Goal: Information Seeking & Learning: Get advice/opinions

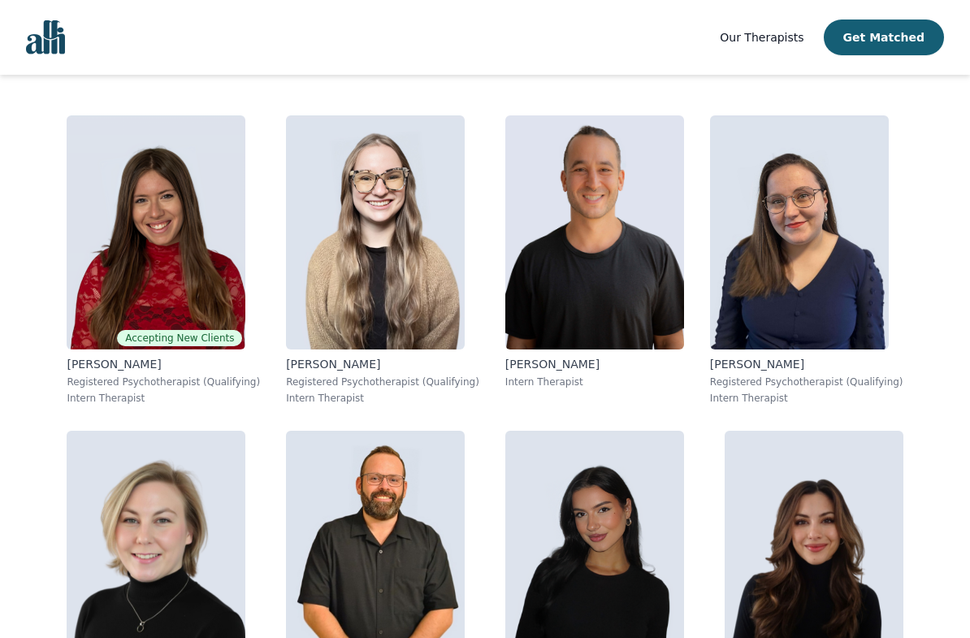
scroll to position [306, 0]
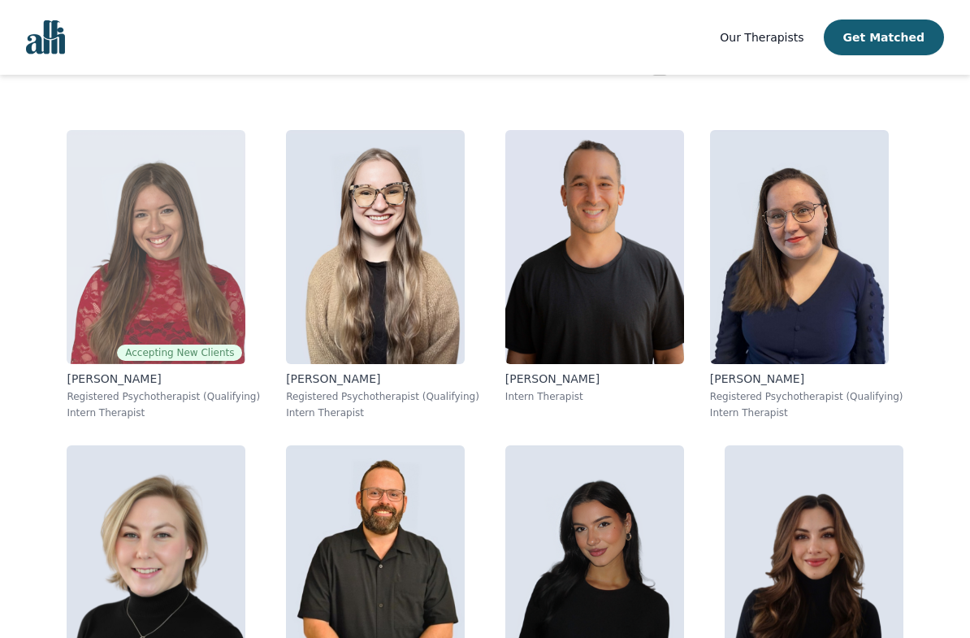
click at [239, 249] on img at bounding box center [156, 247] width 179 height 234
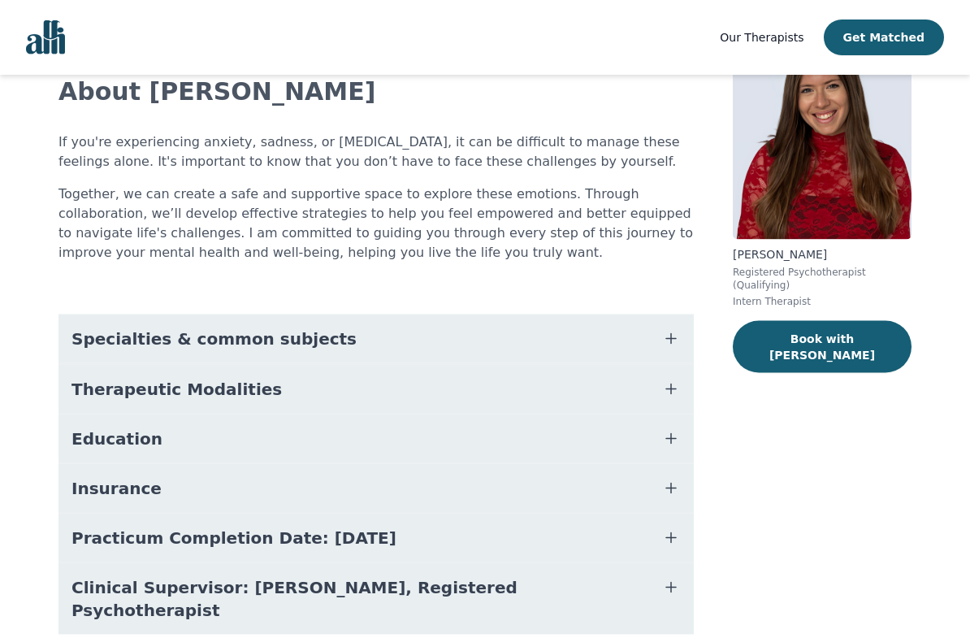
scroll to position [109, 0]
click at [405, 349] on button "Specialties & common subjects" at bounding box center [375, 338] width 635 height 49
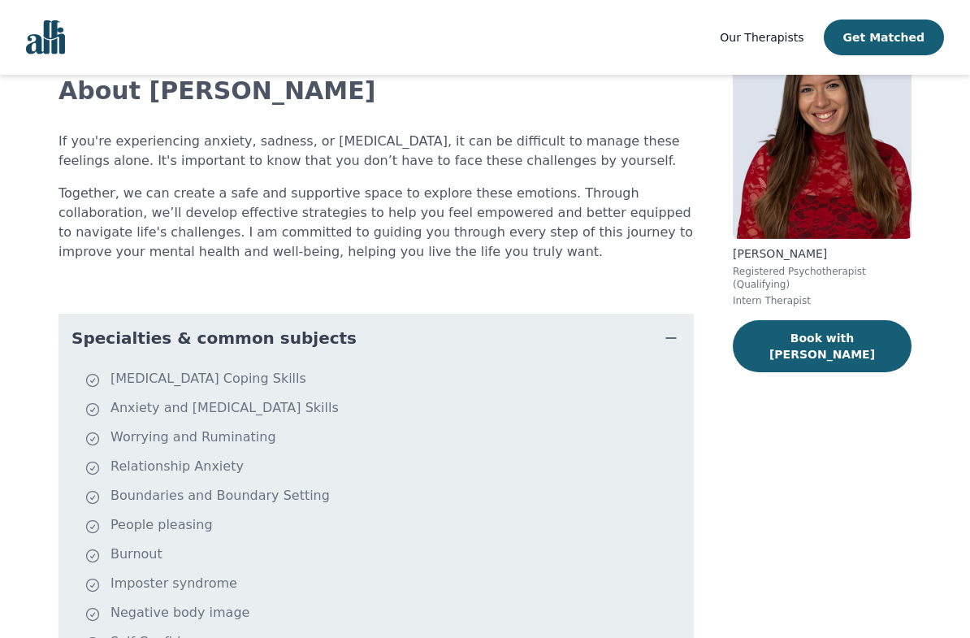
click at [413, 337] on button "Specialties & common subjects" at bounding box center [375, 338] width 635 height 49
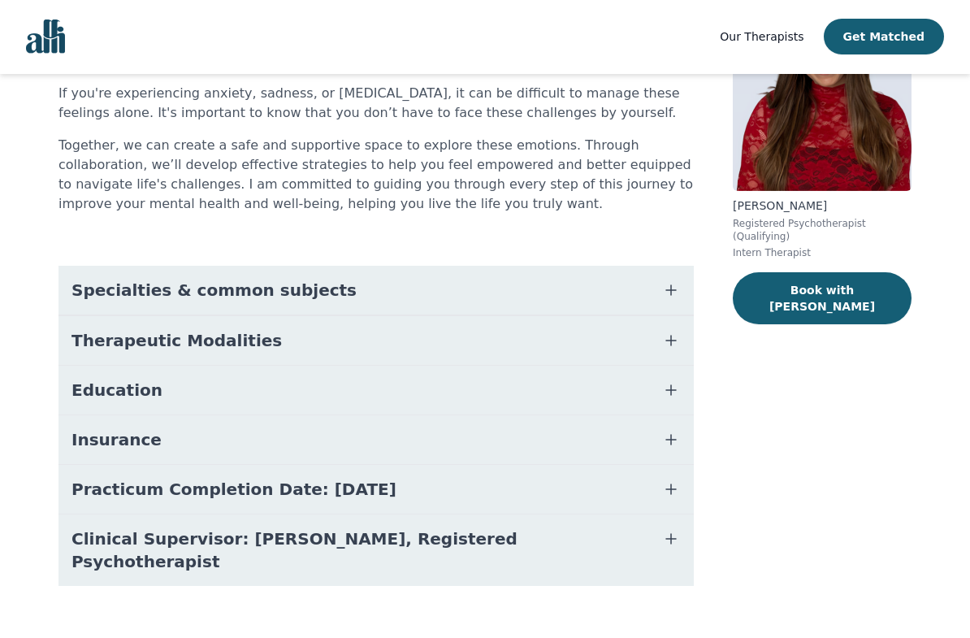
scroll to position [0, 0]
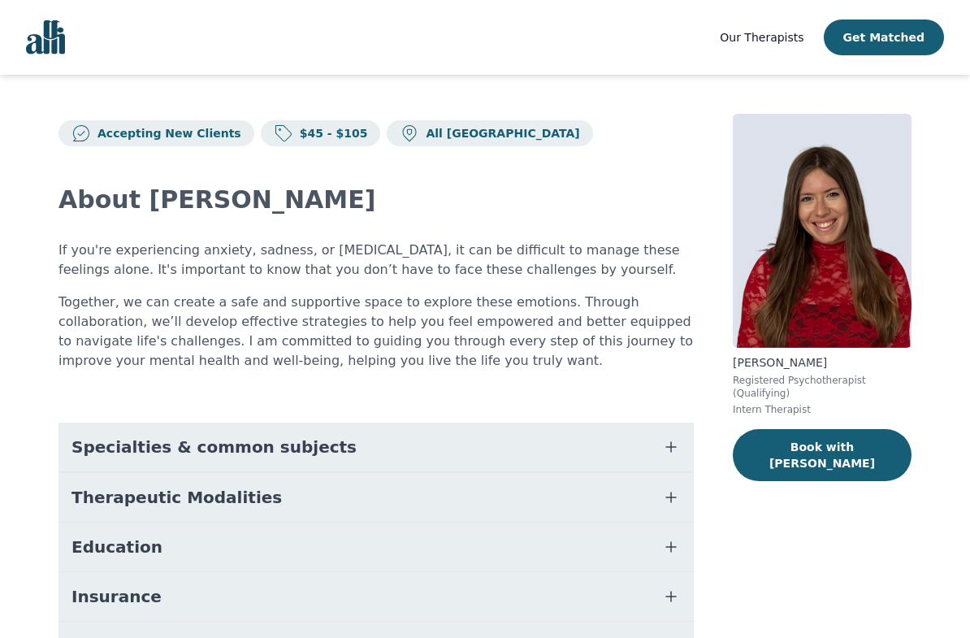
click at [403, 339] on p "Together, we can create a safe and supportive space to explore these emotions. …" at bounding box center [375, 331] width 635 height 78
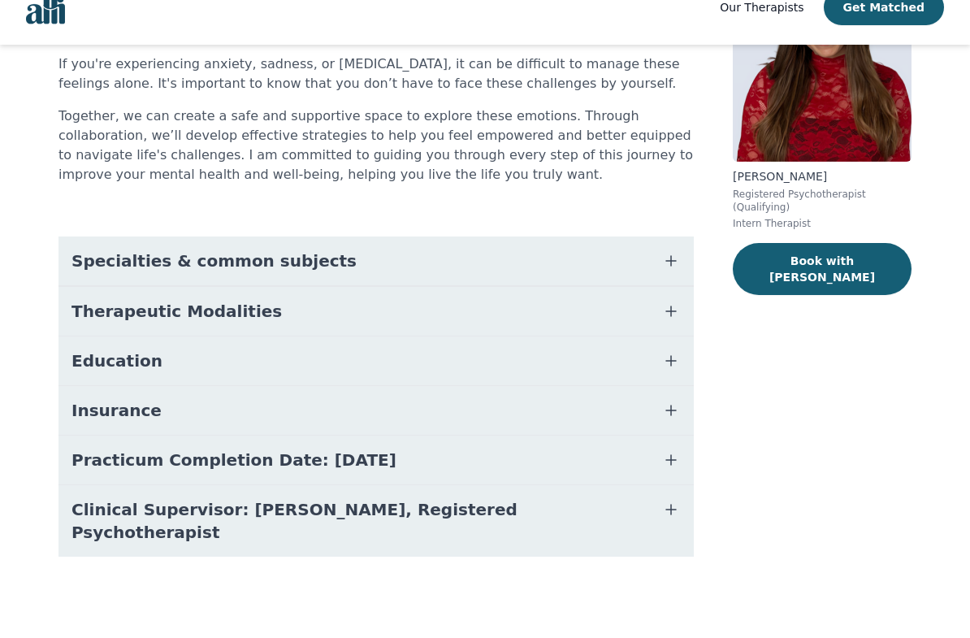
scroll to position [160, 0]
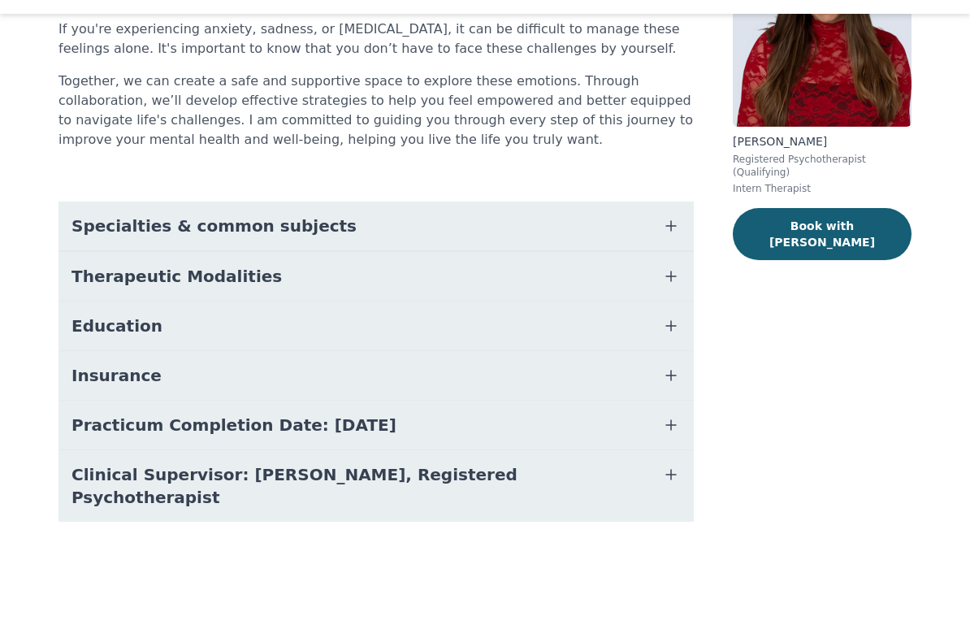
click at [448, 313] on button "Therapeutic Modalities" at bounding box center [375, 337] width 635 height 49
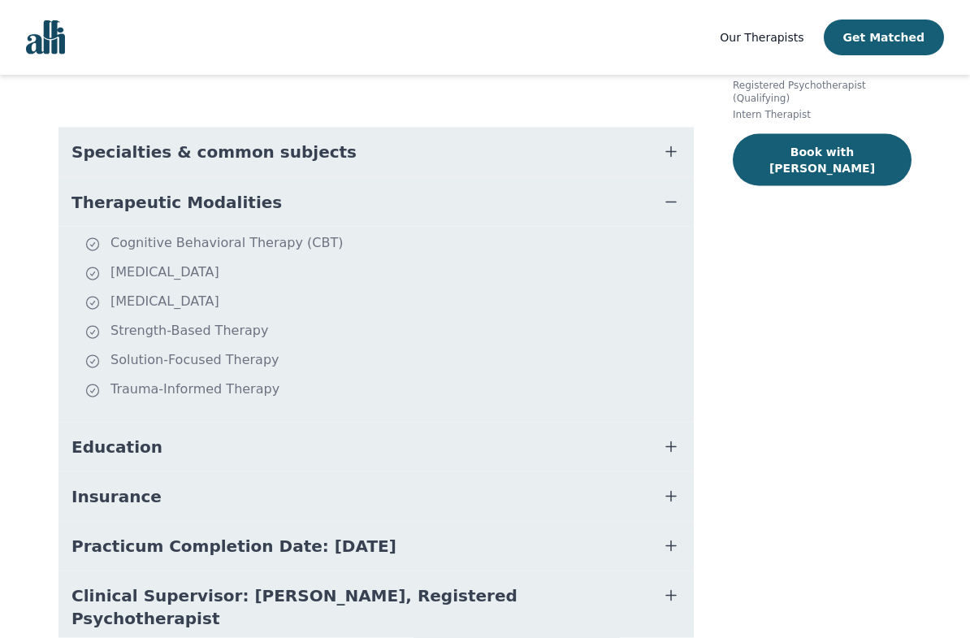
scroll to position [296, 0]
click at [387, 445] on button "Education" at bounding box center [375, 446] width 635 height 49
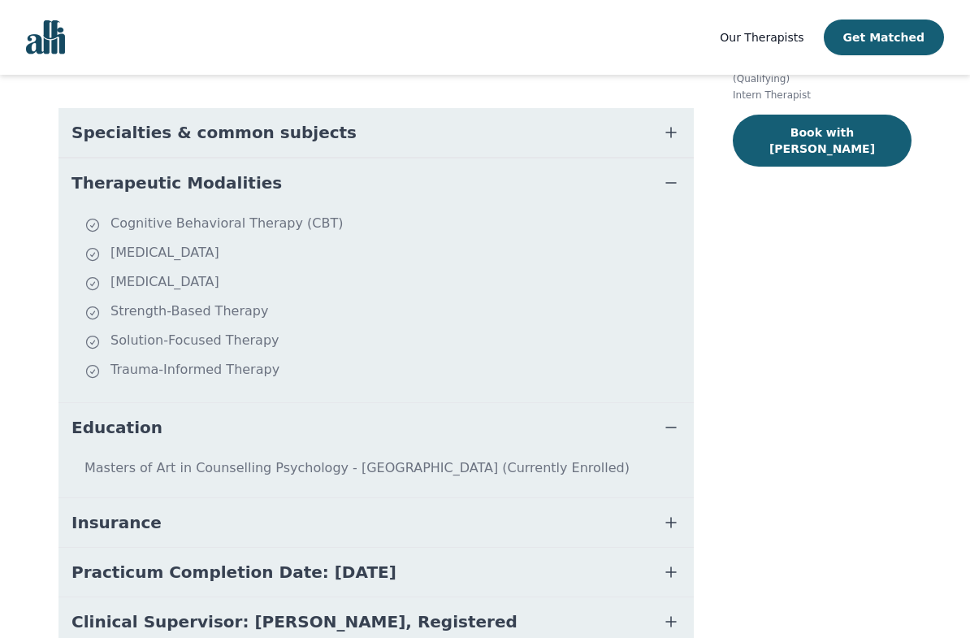
scroll to position [396, 0]
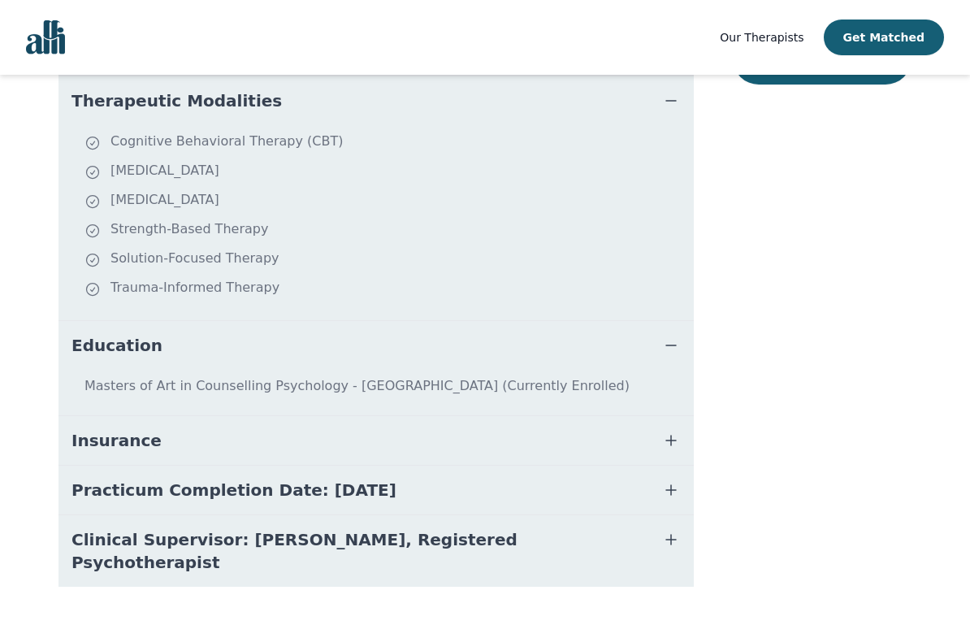
click at [547, 542] on span "Clinical Supervisor: Gillian Inksetter, Registered Psychotherapist" at bounding box center [356, 550] width 570 height 45
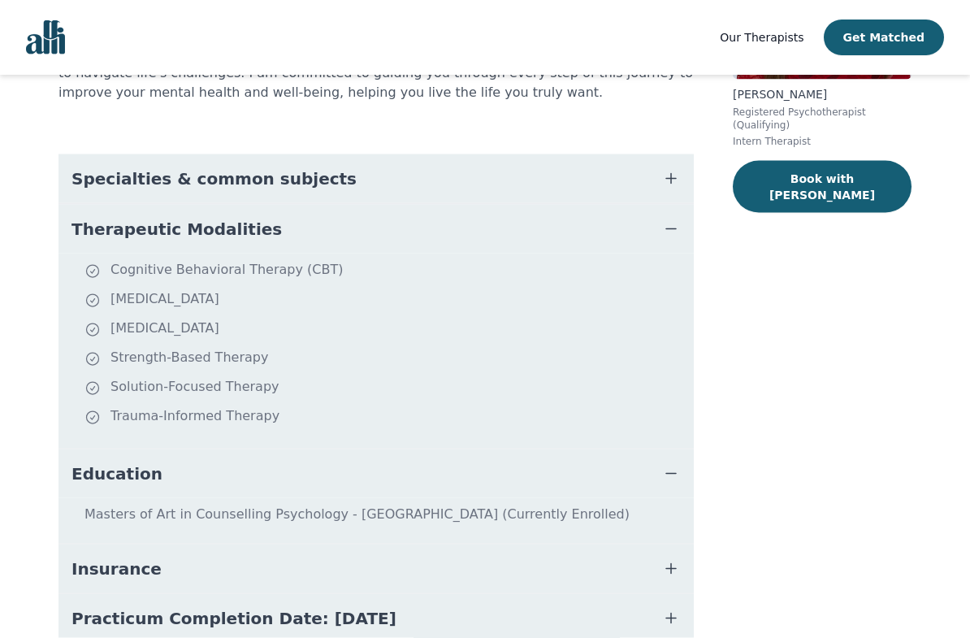
scroll to position [265, 0]
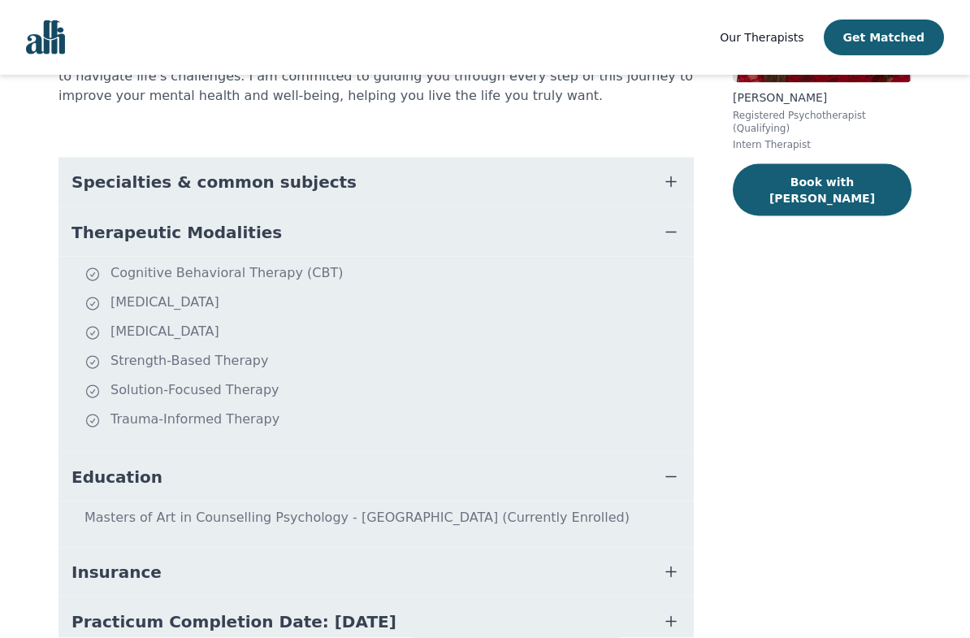
click at [56, 28] on img "Global" at bounding box center [45, 37] width 39 height 34
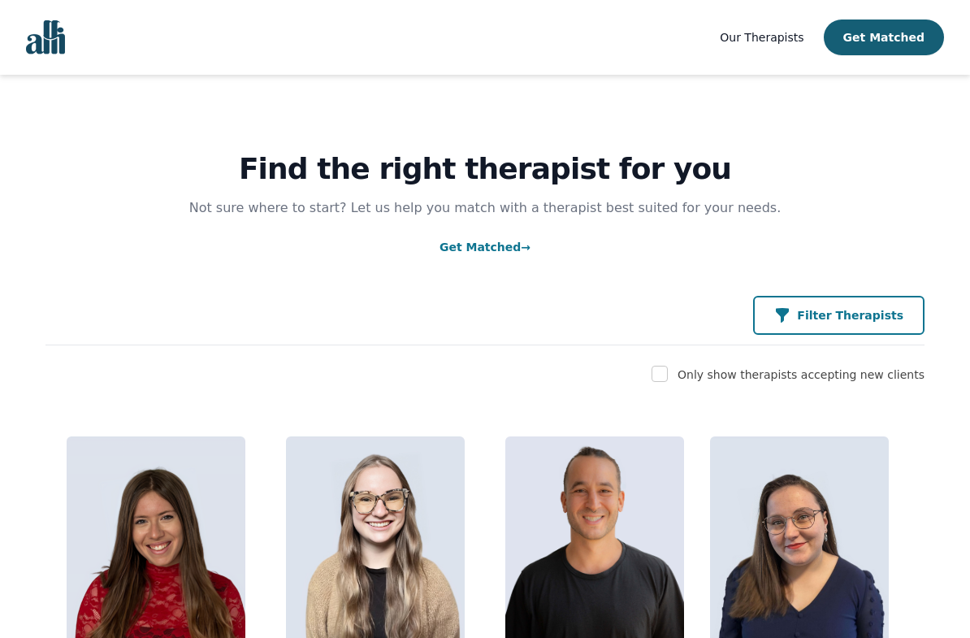
click at [788, 320] on button "Filter Therapists" at bounding box center [838, 315] width 171 height 39
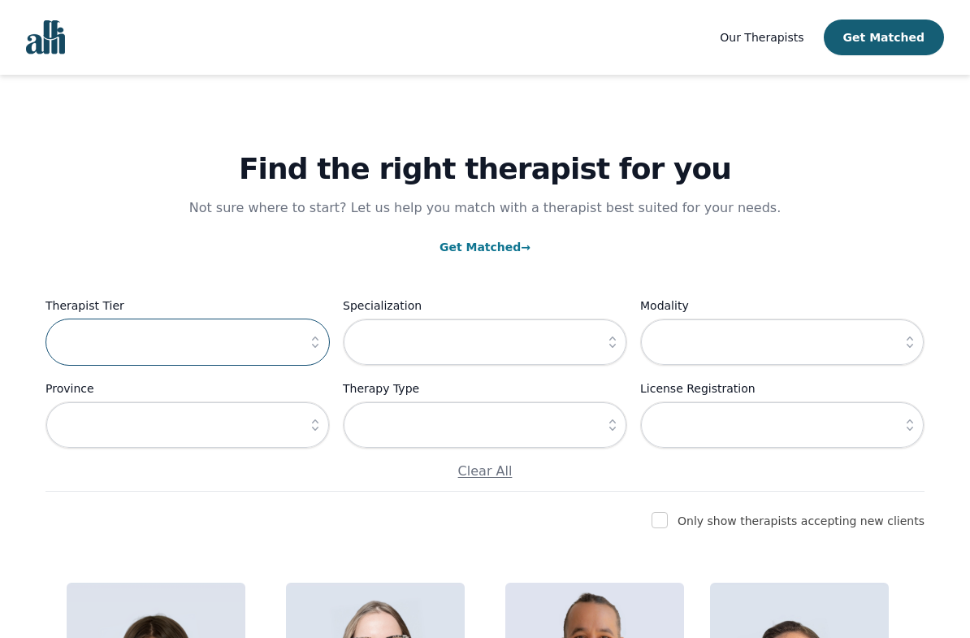
click at [216, 341] on input "text" at bounding box center [187, 341] width 284 height 47
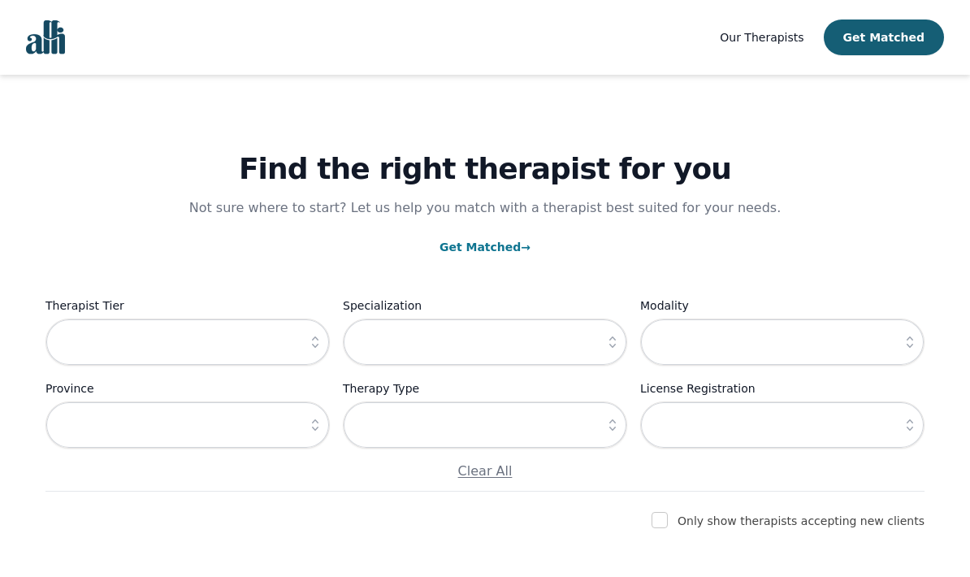
click at [316, 348] on icon "button" at bounding box center [315, 341] width 6 height 11
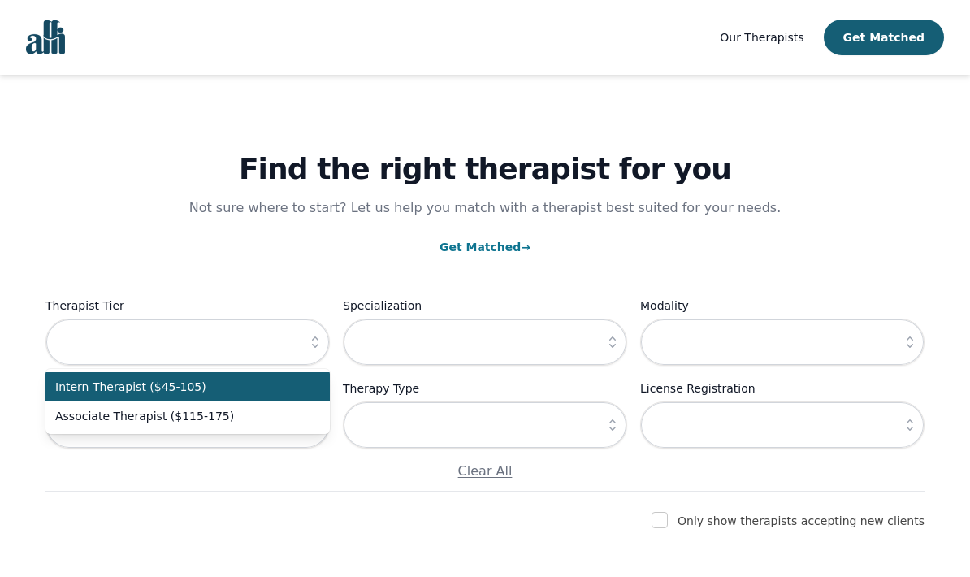
click at [83, 413] on span "Associate Therapist ($115-175)" at bounding box center [177, 416] width 245 height 16
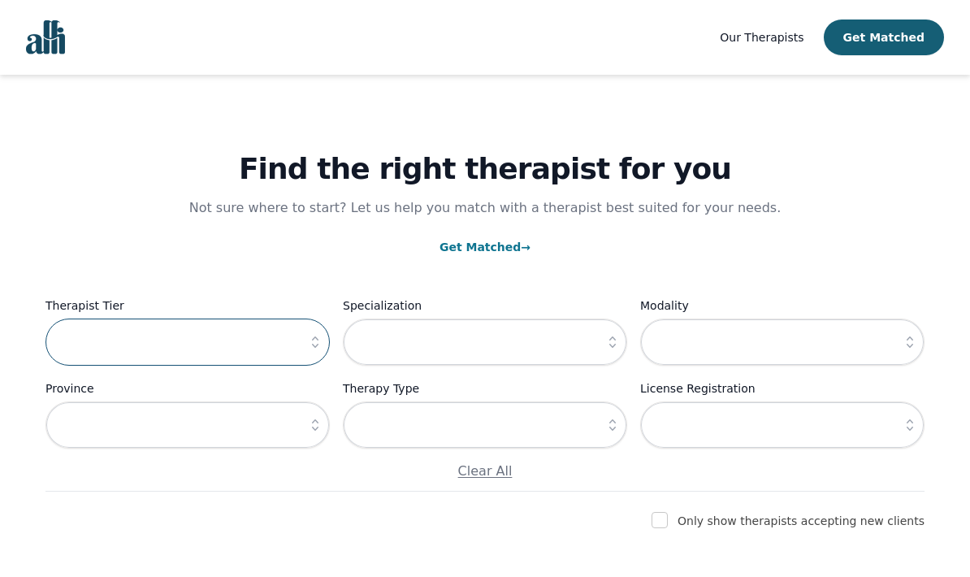
type input "Associate Therapist ($115-175)"
click at [54, 44] on img "Global" at bounding box center [45, 37] width 39 height 34
click at [50, 31] on img "Global" at bounding box center [45, 37] width 39 height 34
